Goal: Transaction & Acquisition: Purchase product/service

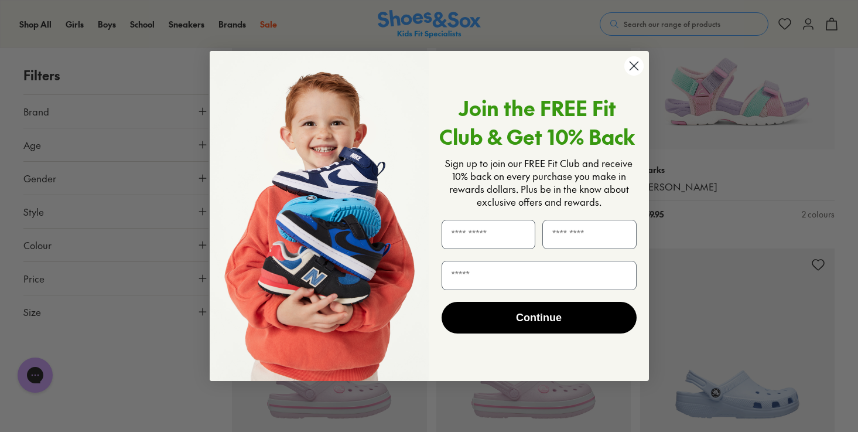
scroll to position [2353, 0]
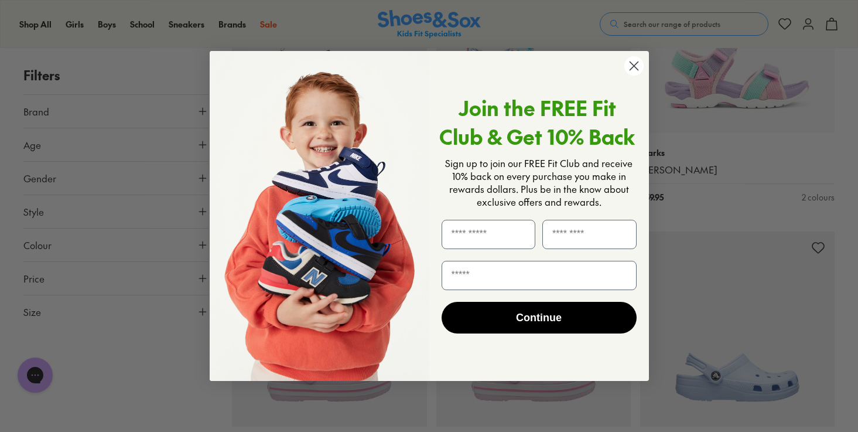
click at [634, 65] on icon "Close dialog" at bounding box center [634, 66] width 8 height 8
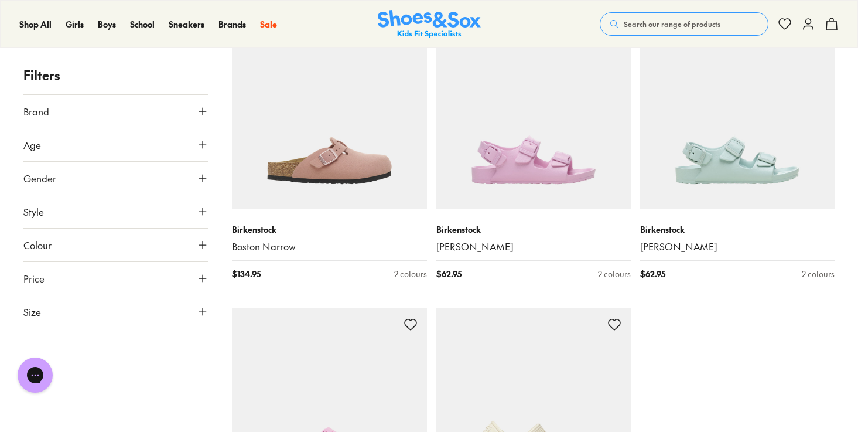
scroll to position [2882, 0]
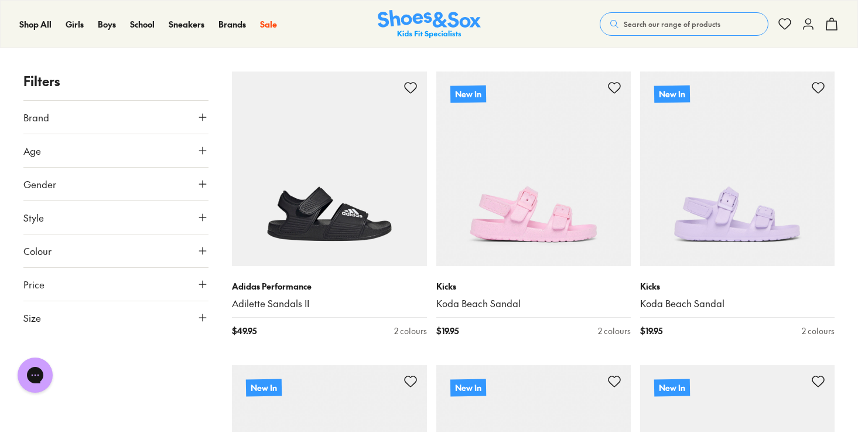
scroll to position [169, 0]
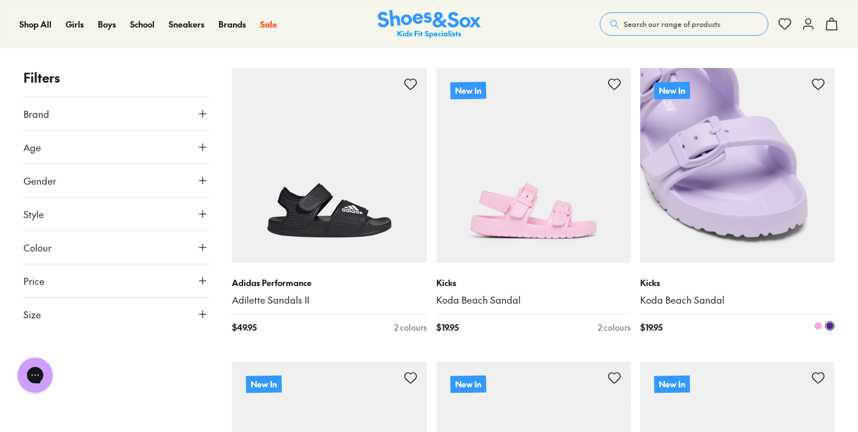
click at [720, 182] on img at bounding box center [737, 165] width 194 height 194
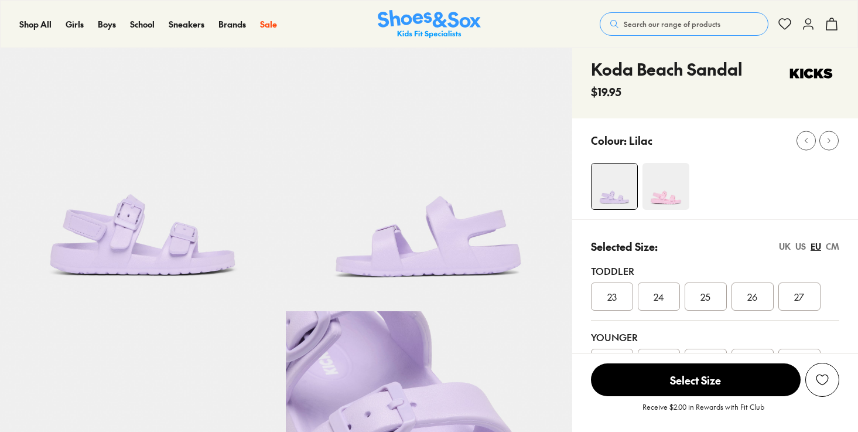
select select "*"
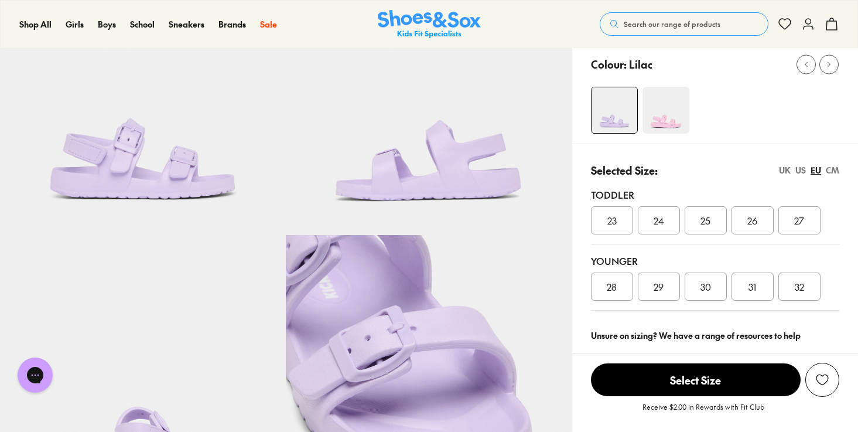
scroll to position [119, 0]
